Goal: Task Accomplishment & Management: Use online tool/utility

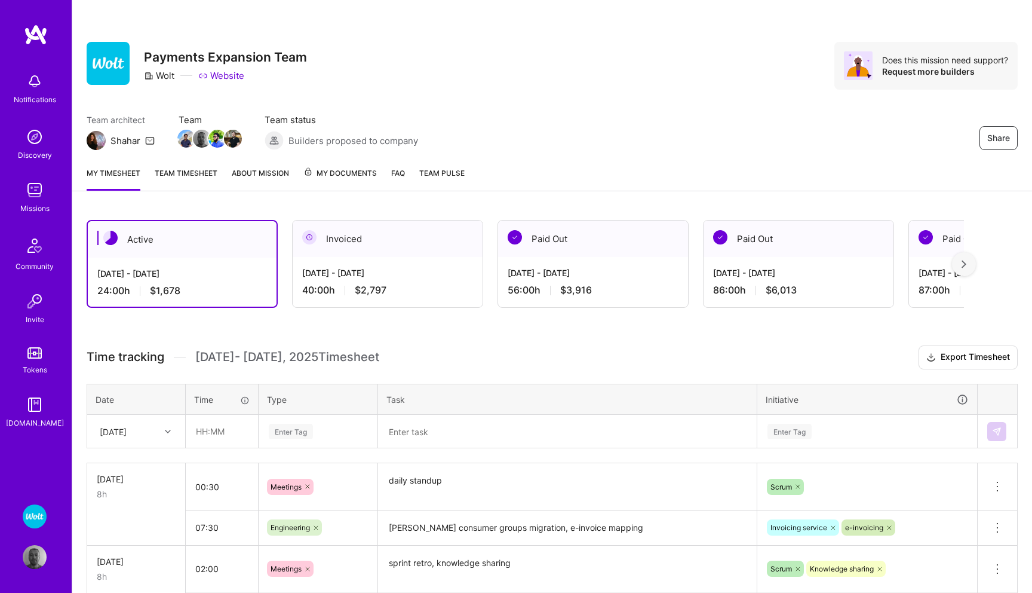
scroll to position [108, 0]
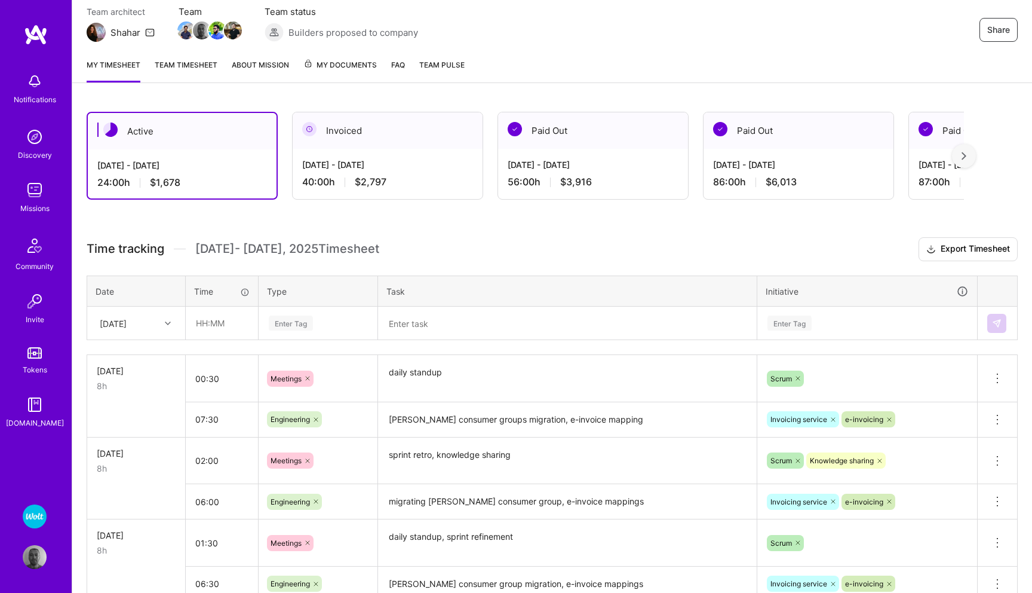
click at [33, 188] on img at bounding box center [35, 190] width 24 height 24
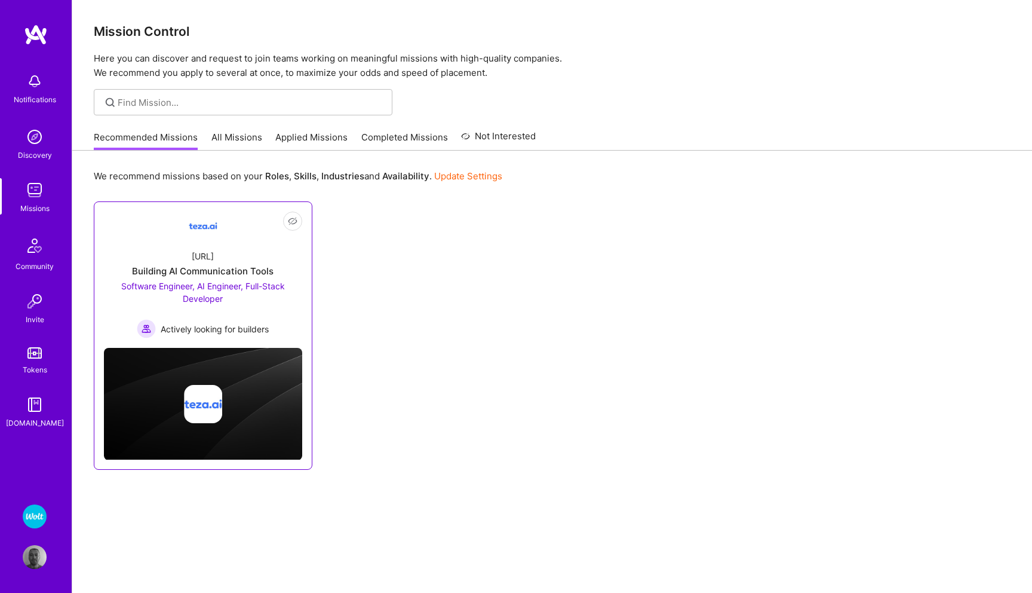
click at [152, 287] on span "Software Engineer, AI Engineer, Full-Stack Developer" at bounding box center [203, 292] width 164 height 23
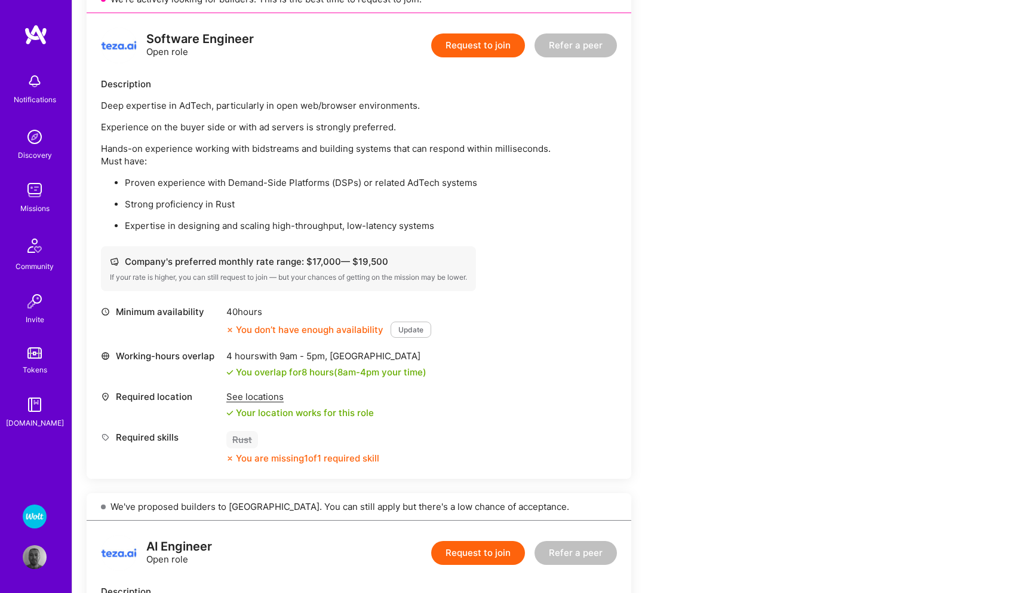
scroll to position [311, 0]
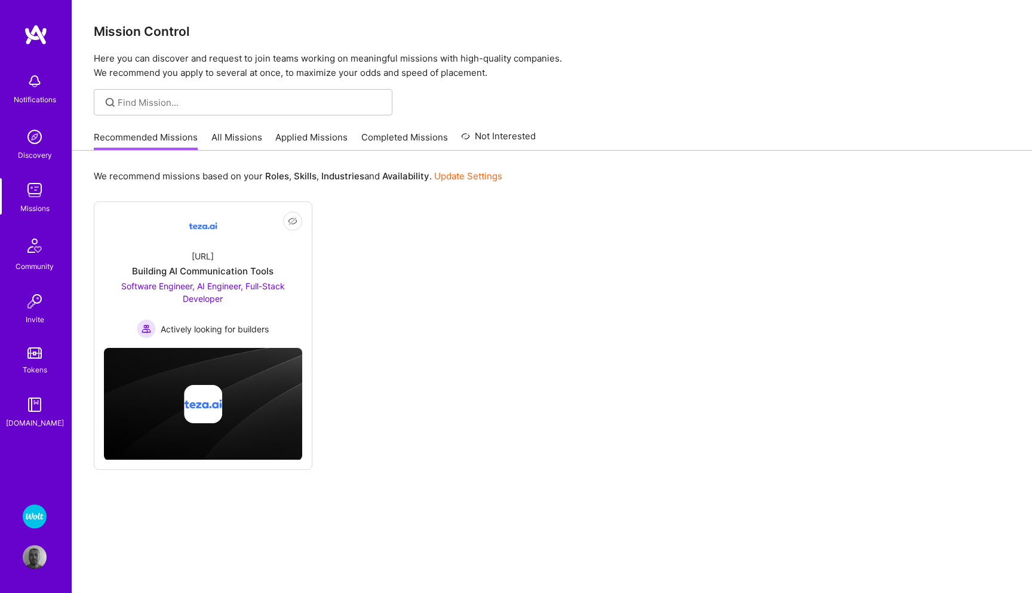
click at [324, 142] on link "Applied Missions" at bounding box center [311, 141] width 72 height 20
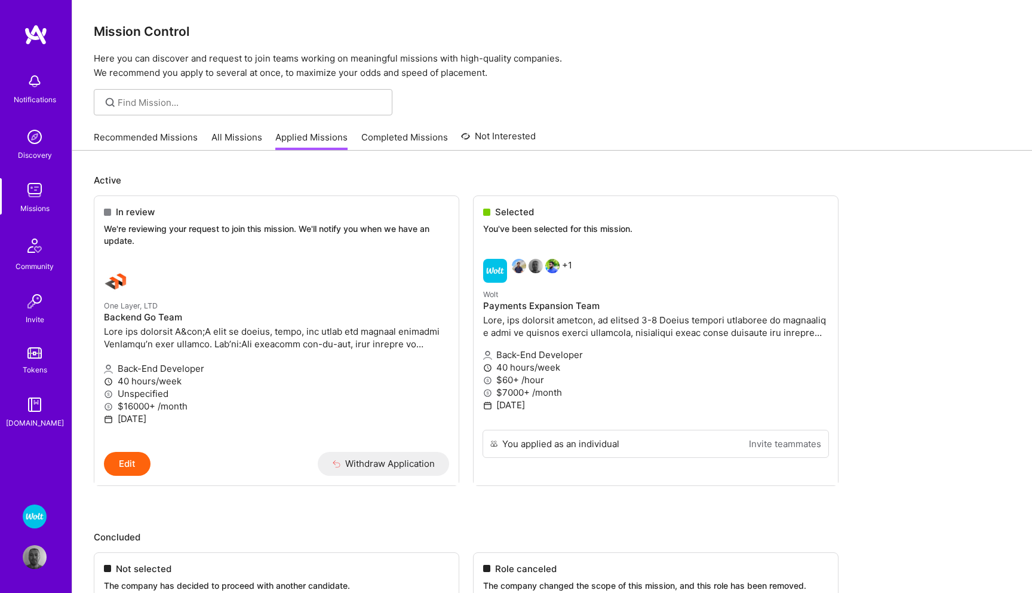
click at [38, 513] on img at bounding box center [35, 516] width 24 height 24
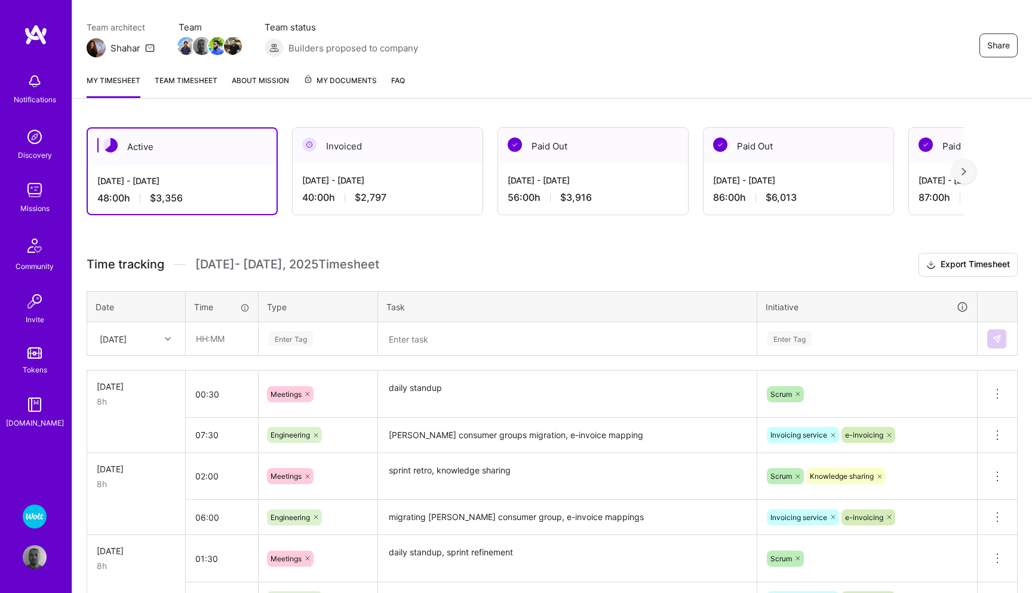
scroll to position [94, 0]
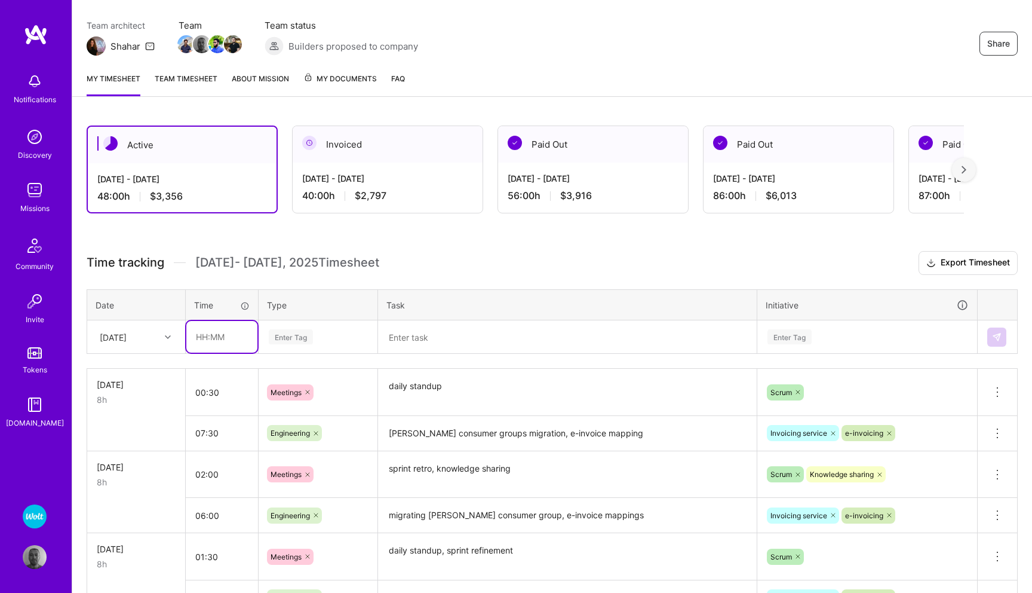
click at [207, 339] on input "text" at bounding box center [221, 337] width 71 height 32
type input "00:30"
click at [299, 336] on div "Enter Tag" at bounding box center [291, 336] width 44 height 19
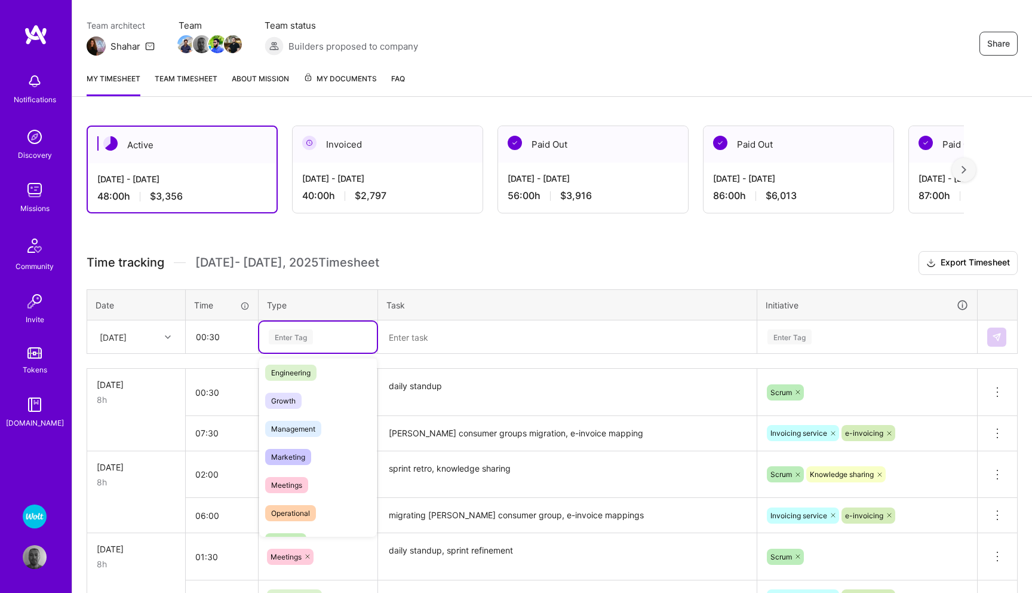
scroll to position [90, 0]
click at [282, 487] on span "Meetings" at bounding box center [286, 483] width 43 height 16
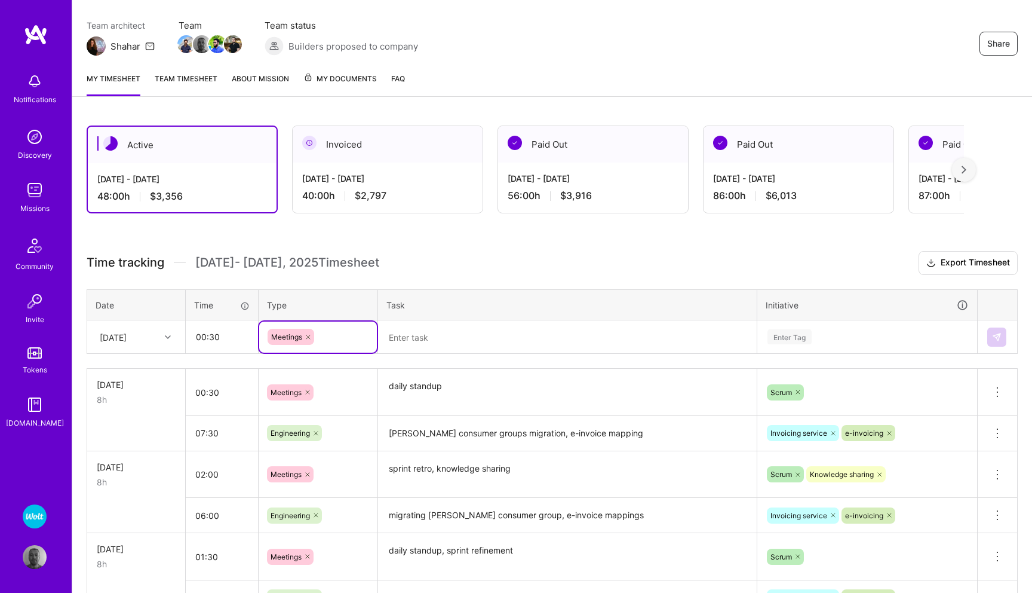
click at [435, 332] on textarea at bounding box center [567, 336] width 376 height 31
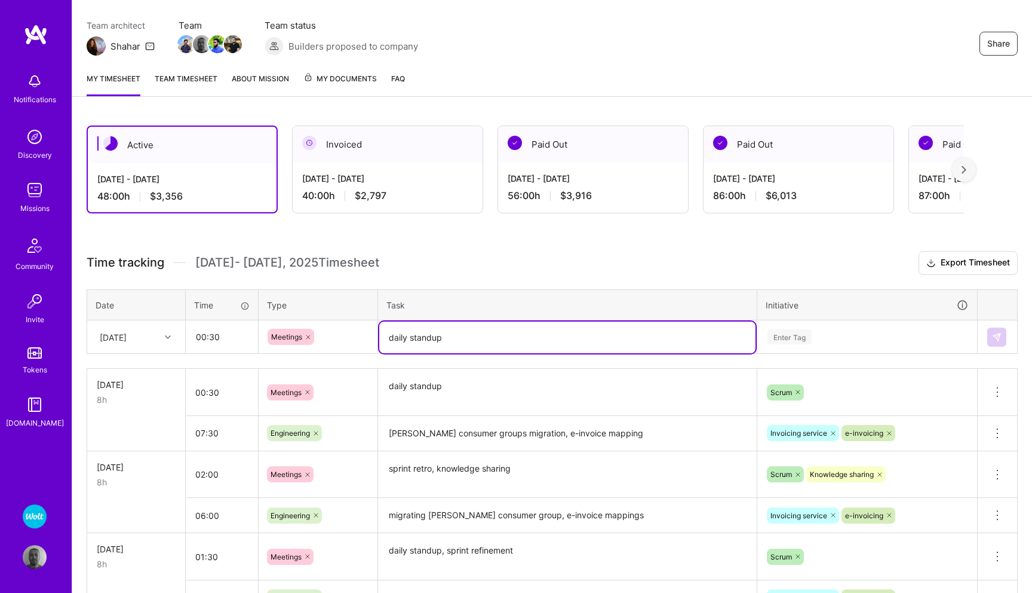
type textarea "daily standup"
click at [786, 333] on div "Enter Tag" at bounding box center [867, 336] width 219 height 31
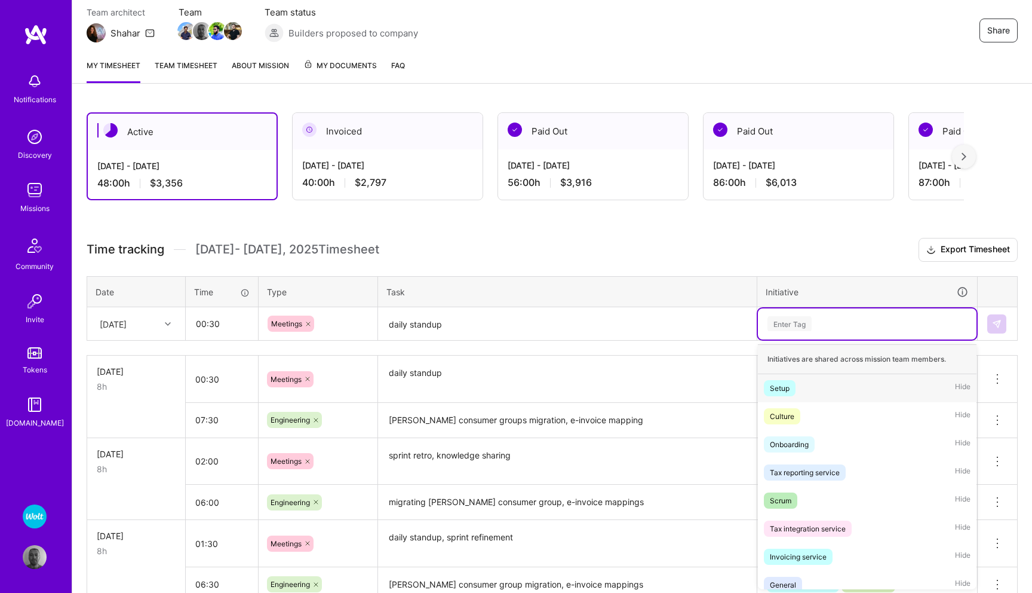
scroll to position [108, 0]
click at [784, 490] on div "Scrum Hide" at bounding box center [867, 500] width 219 height 28
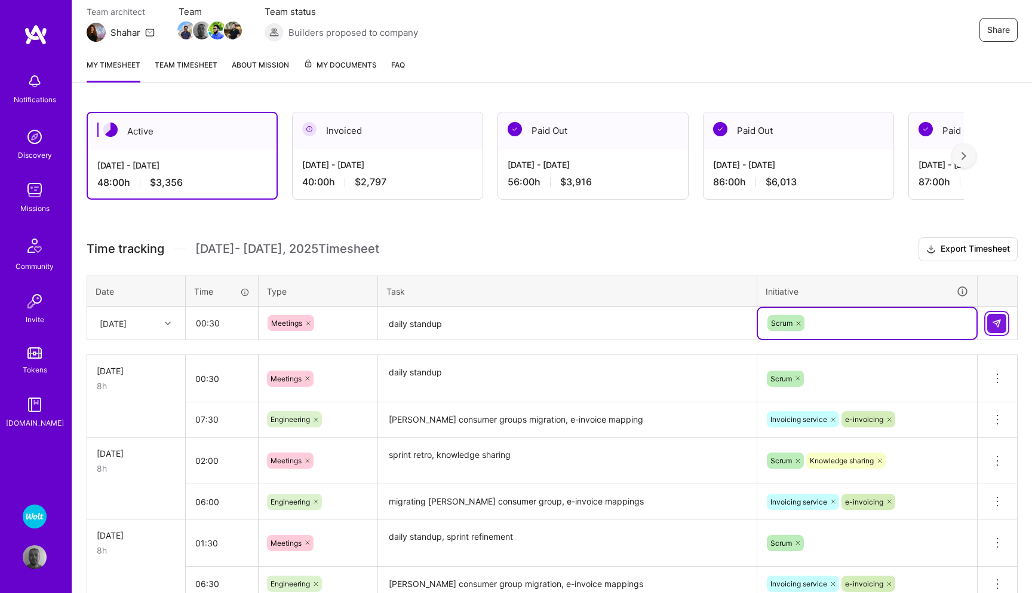
click at [997, 324] on img at bounding box center [997, 323] width 10 height 10
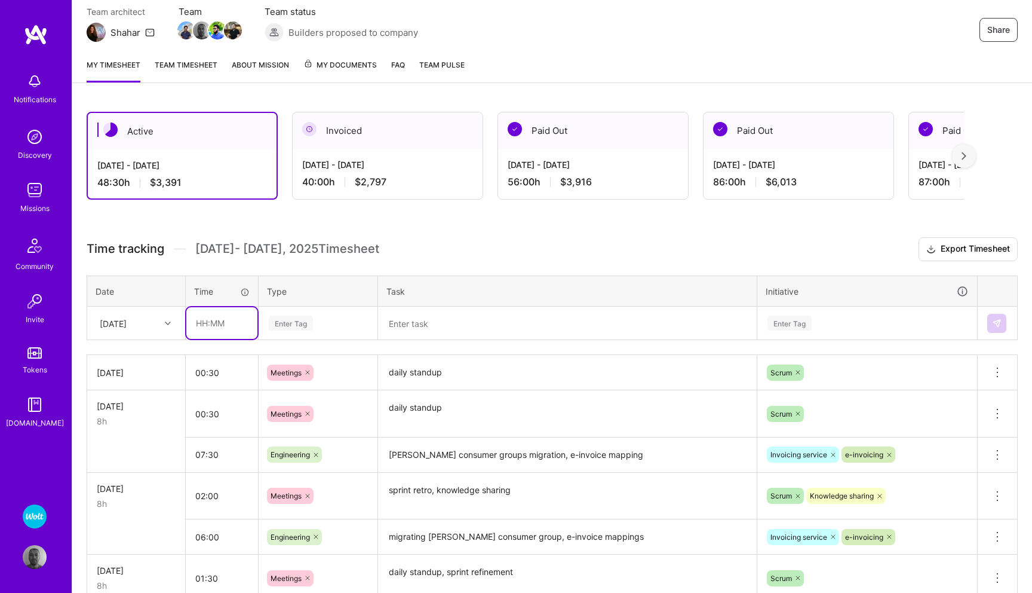
click at [211, 326] on input "text" at bounding box center [221, 323] width 71 height 32
type input "07:30"
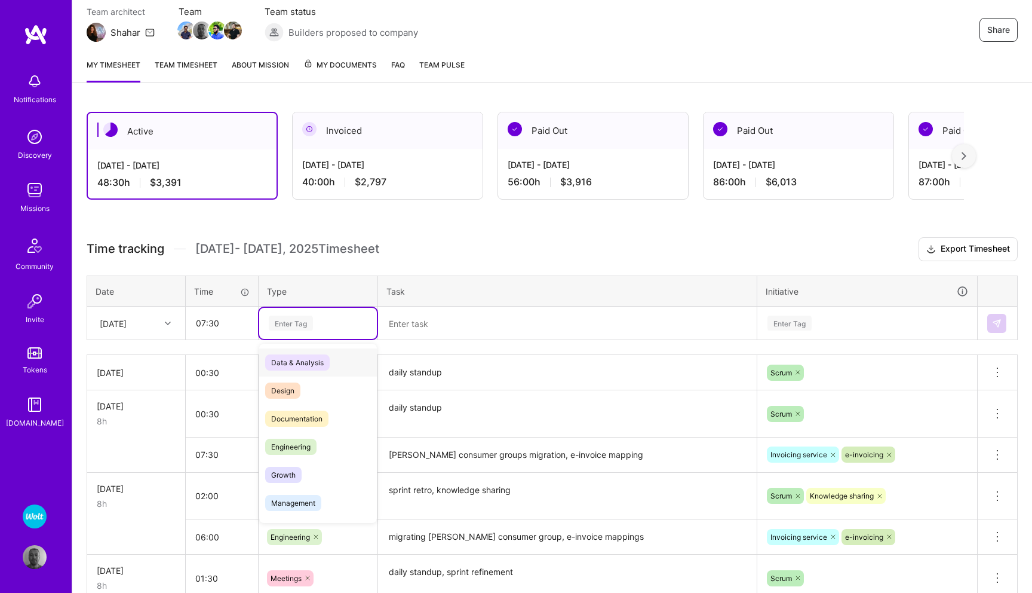
click at [287, 328] on div "Enter Tag" at bounding box center [291, 323] width 44 height 19
click at [300, 446] on span "Engineering" at bounding box center [290, 446] width 51 height 16
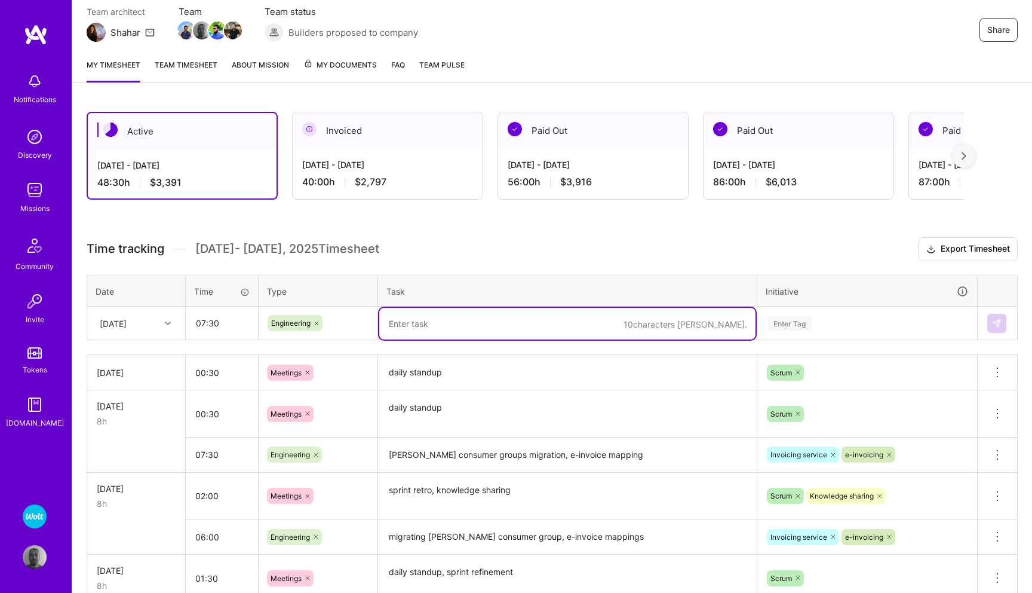
click at [431, 320] on textarea at bounding box center [567, 324] width 376 height 32
type textarea "[PERSON_NAME] consumer groups migration, e-invoice publisjing"
click at [788, 320] on div "Enter Tag" at bounding box center [790, 323] width 44 height 19
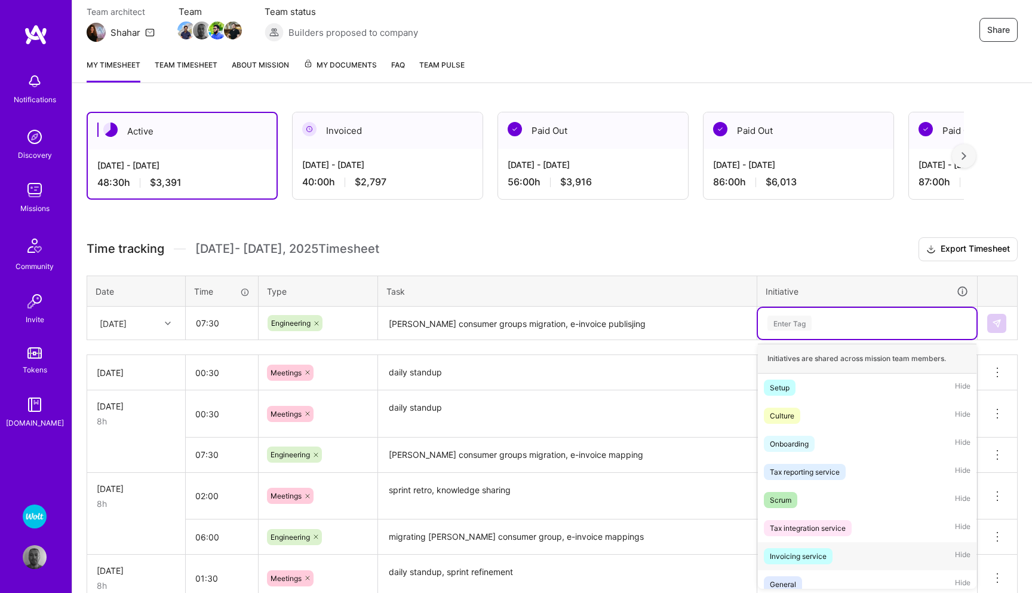
click at [798, 550] on div "Invoicing service" at bounding box center [798, 556] width 57 height 13
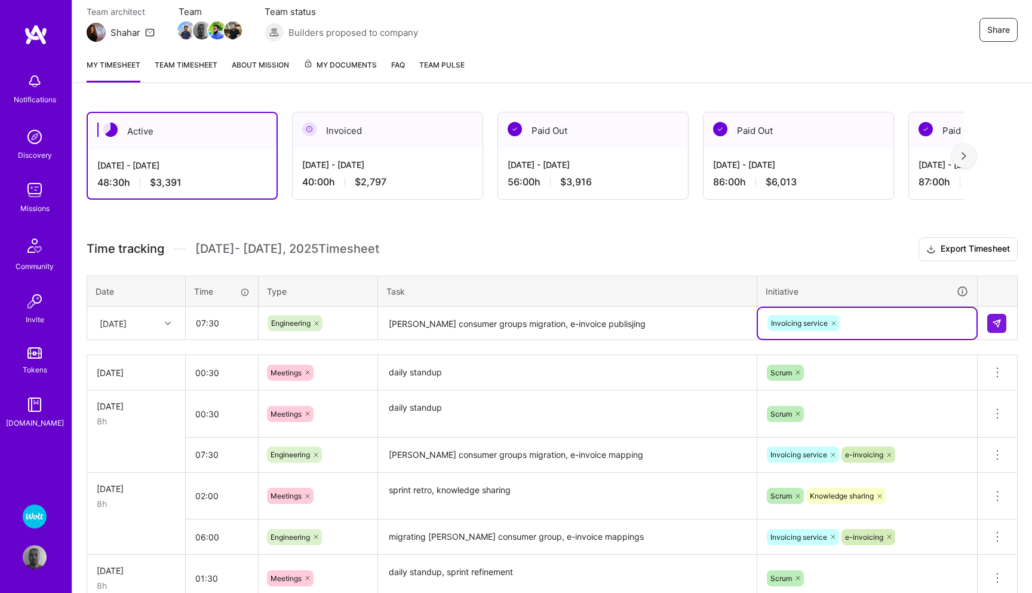
click at [867, 327] on div "Invoicing service" at bounding box center [867, 323] width 202 height 19
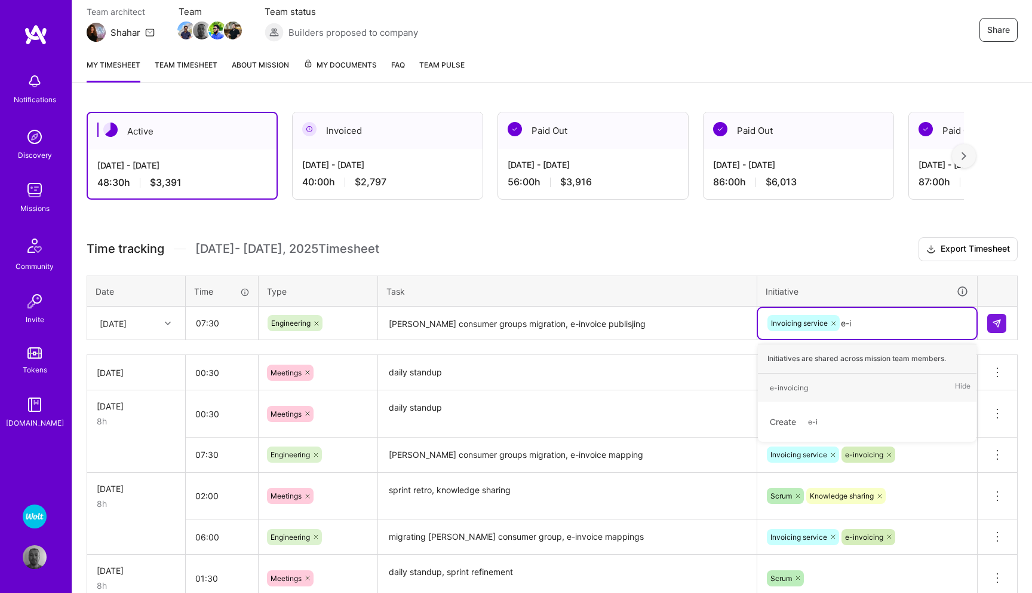
type input "e-in"
click at [807, 386] on span "e-invoicing" at bounding box center [789, 387] width 50 height 16
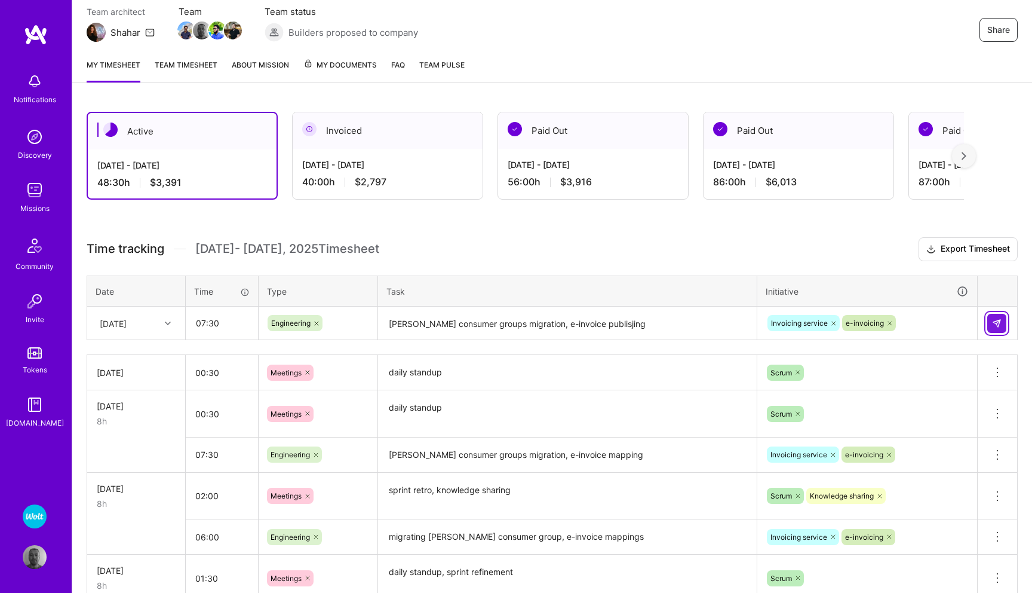
click at [994, 320] on img at bounding box center [997, 323] width 10 height 10
